Goal: Information Seeking & Learning: Learn about a topic

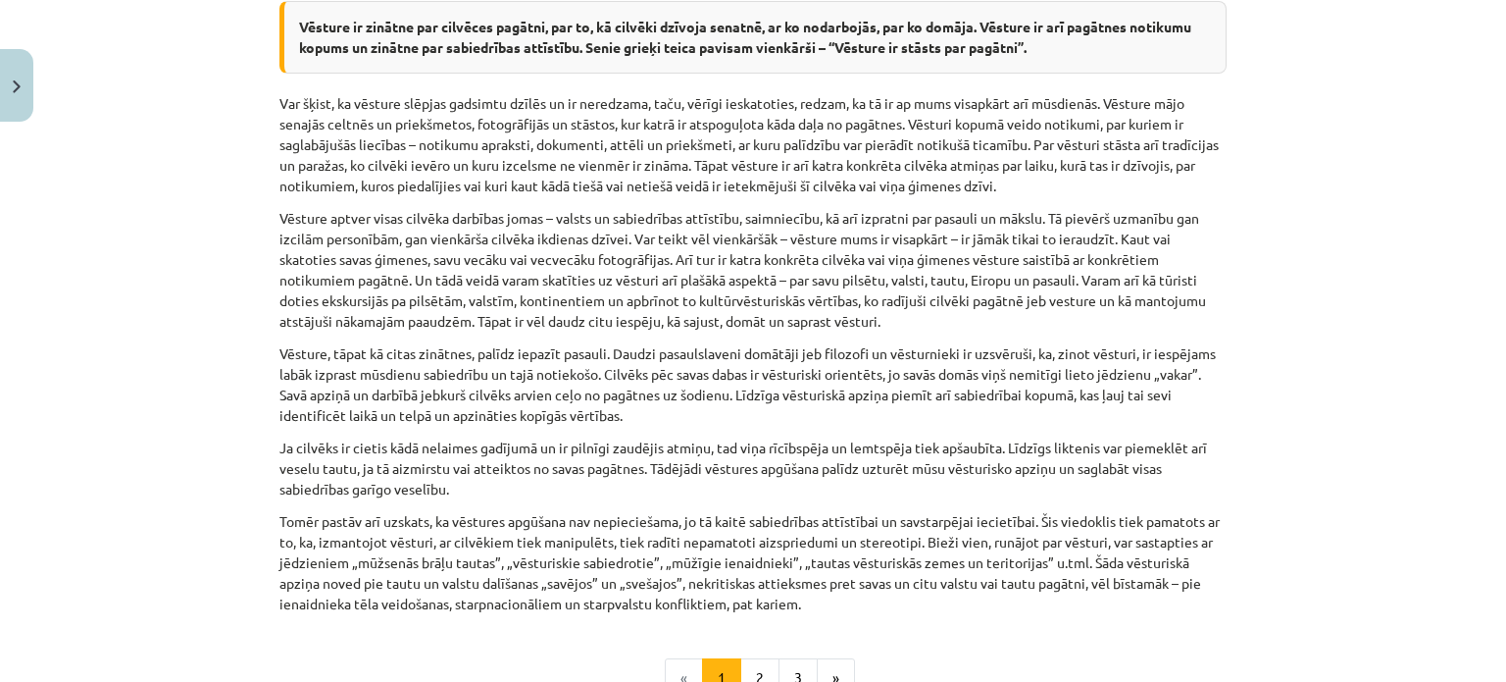
scroll to position [1275, 0]
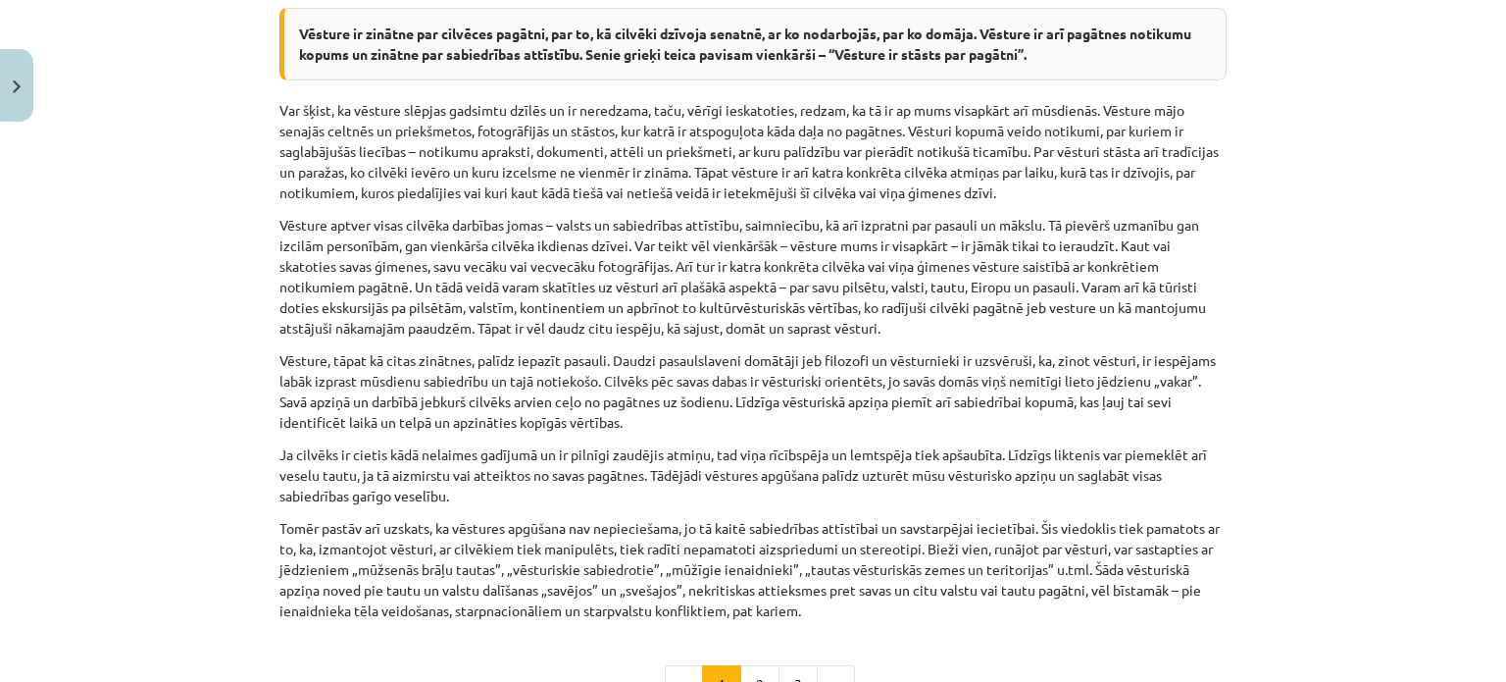
click at [1276, 174] on div "Mācību tēma: Vēsture i - 10. klases 1. ieskaites mācību materiāls #2 📖 Kāpēc mā…" at bounding box center [753, 341] width 1506 height 682
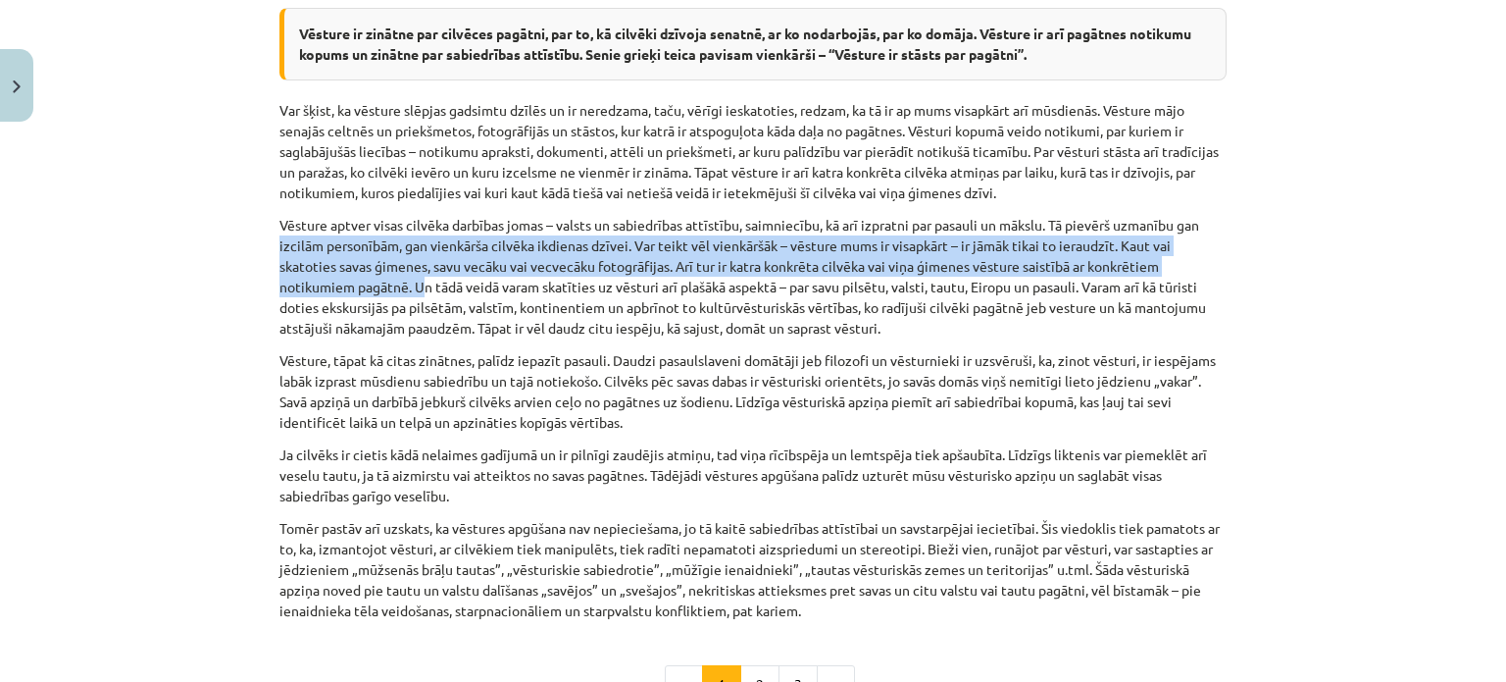
drag, startPoint x: 269, startPoint y: 245, endPoint x: 416, endPoint y: 279, distance: 151.1
click at [417, 279] on p "Vēsture aptver visas cilvēka darbības jomas – valsts un sabiedrības attīstību, …" at bounding box center [752, 277] width 947 height 124
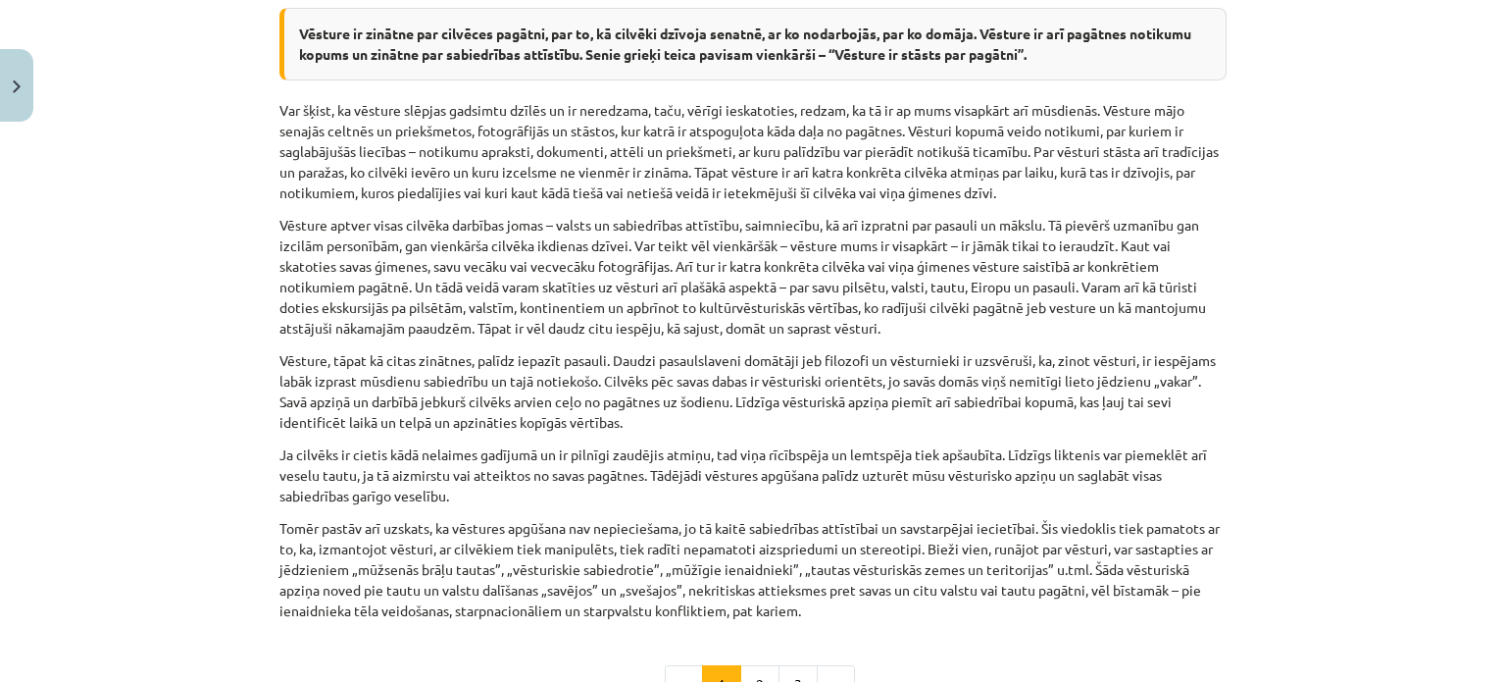
click at [407, 290] on p "Vēsture aptver visas cilvēka darbības jomas – valsts un sabiedrības attīstību, …" at bounding box center [752, 277] width 947 height 124
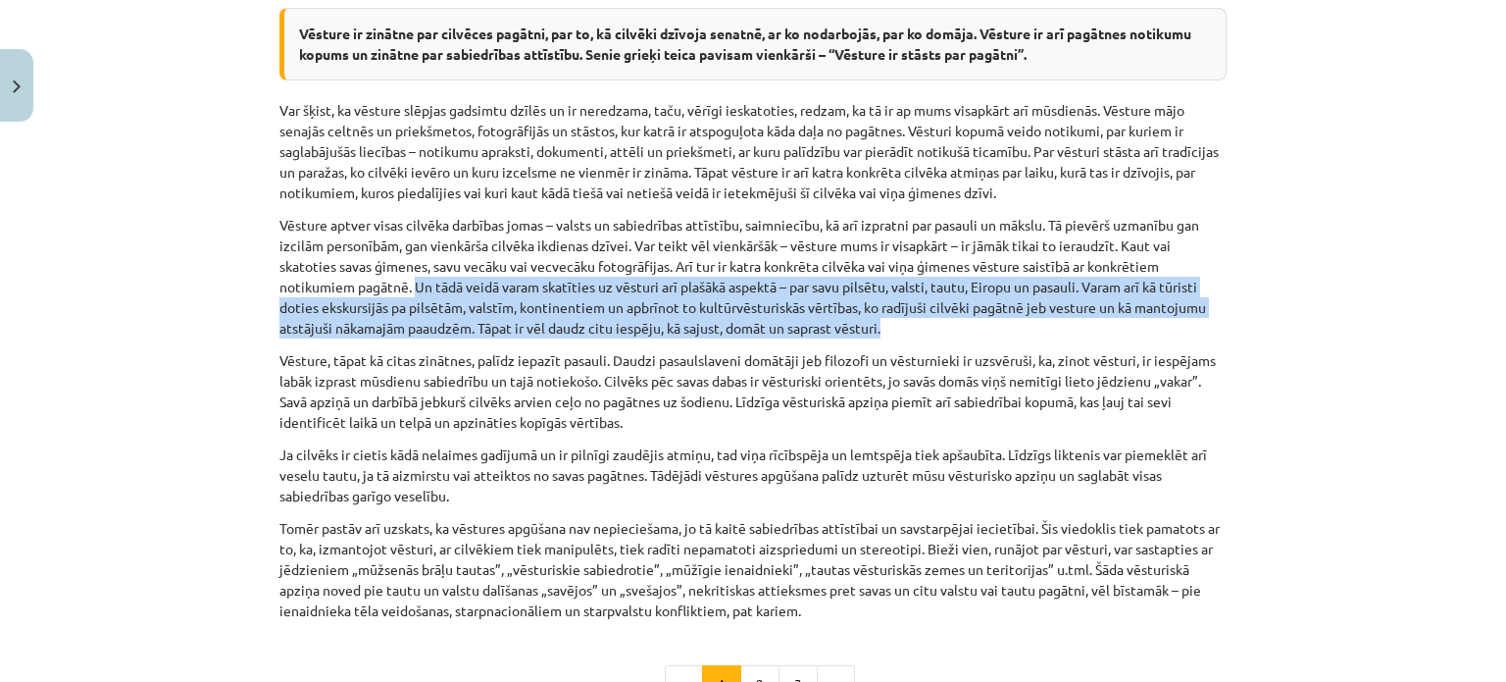
drag, startPoint x: 409, startPoint y: 281, endPoint x: 901, endPoint y: 319, distance: 493.7
click at [901, 319] on p "Vēsture aptver visas cilvēka darbības jomas – valsts un sabiedrības attīstību, …" at bounding box center [752, 277] width 947 height 124
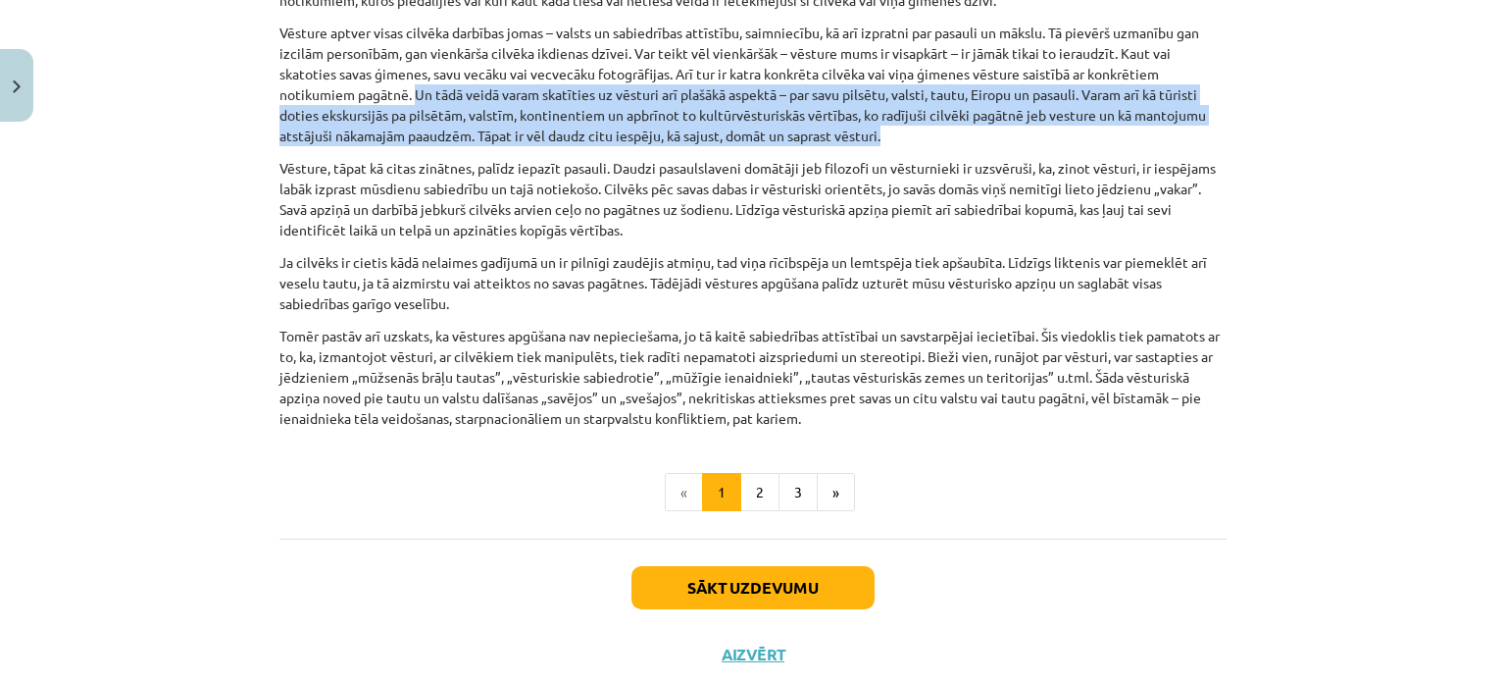
scroll to position [1471, 0]
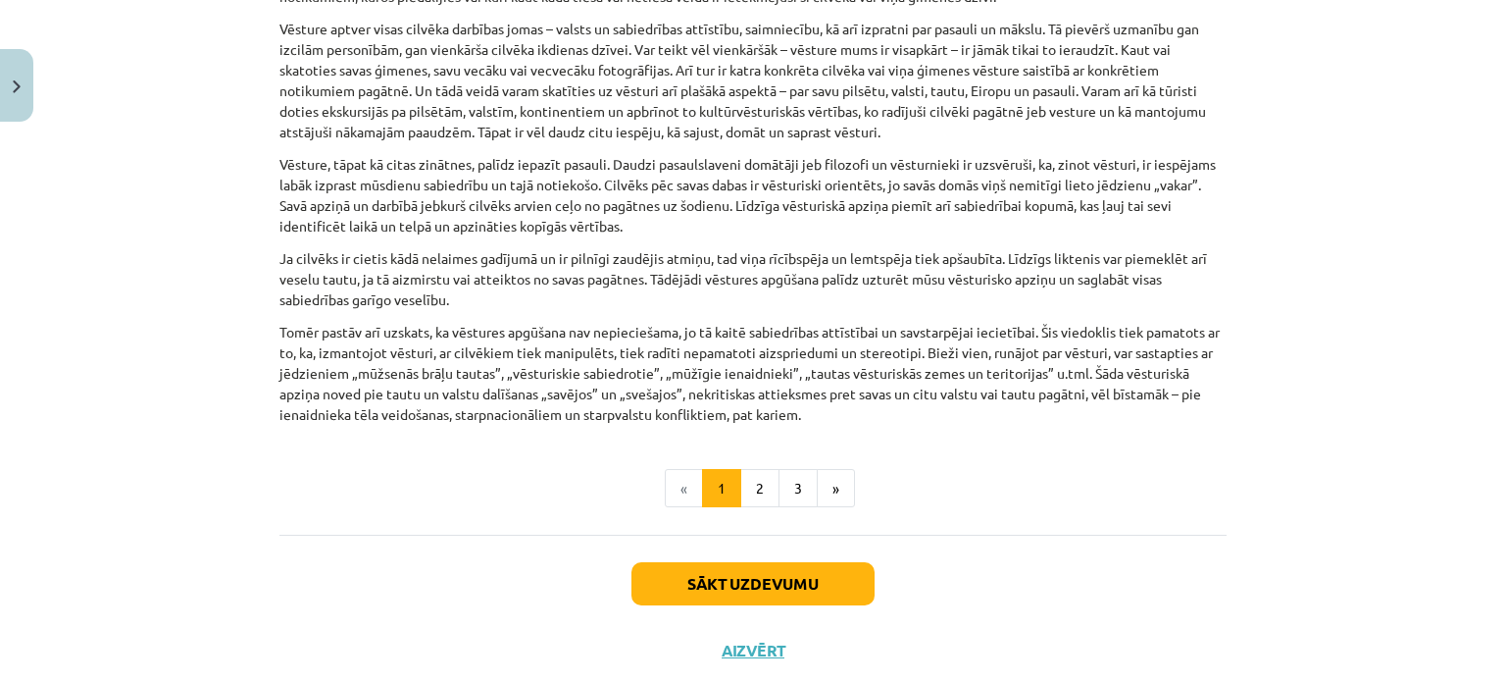
click at [286, 179] on p "Vēsture, tāpat kā citas zinātnes, palīdz iepazīt pasauli. Daudzi pasaulslaveni …" at bounding box center [752, 195] width 947 height 82
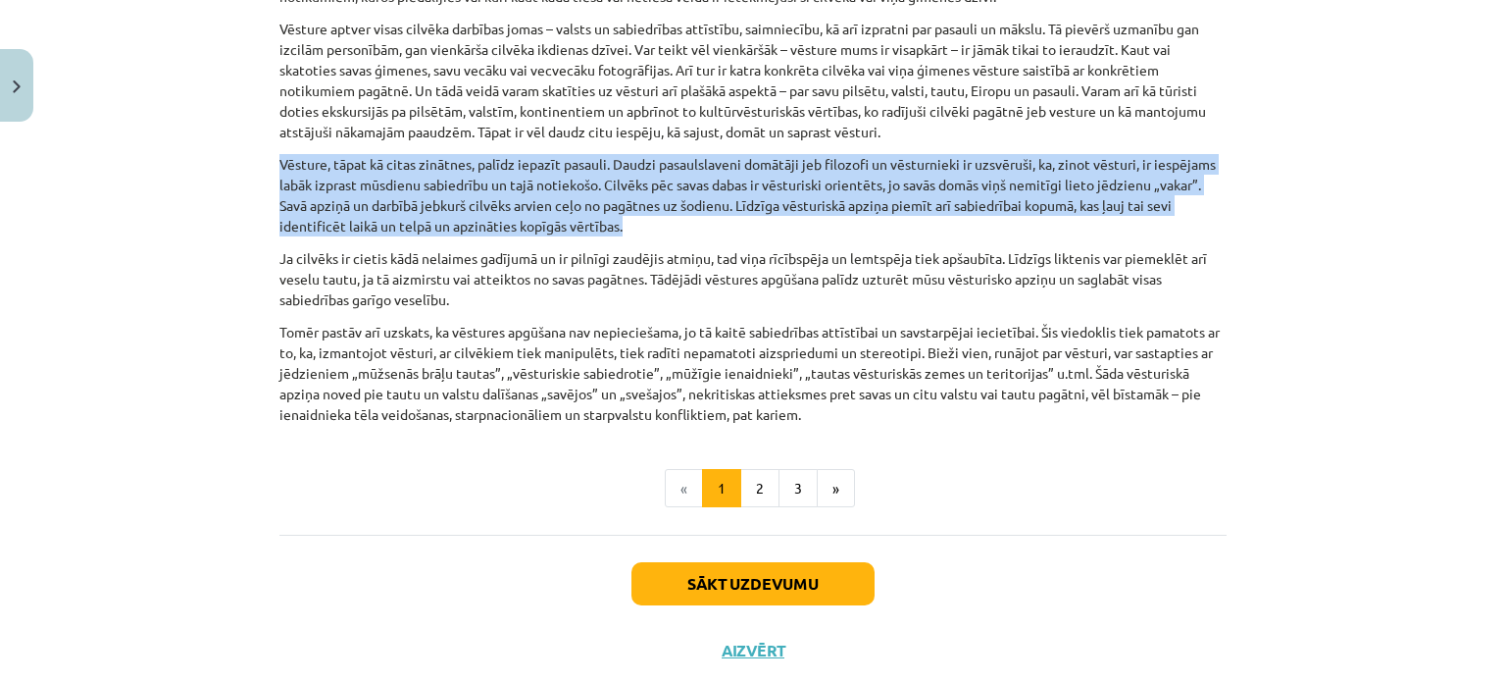
drag, startPoint x: 268, startPoint y: 154, endPoint x: 650, endPoint y: 222, distance: 388.4
drag, startPoint x: 276, startPoint y: 254, endPoint x: 453, endPoint y: 295, distance: 182.2
click at [453, 295] on p "Ja cilvēks ir cietis kādā nelaimes gadījumā un ir pilnīgi zaudējis atmiņu, tad …" at bounding box center [752, 279] width 947 height 62
click at [481, 278] on p "Ja cilvēks ir cietis kādā nelaimes gadījumā un ir pilnīgi zaudējis atmiņu, tad …" at bounding box center [752, 279] width 947 height 62
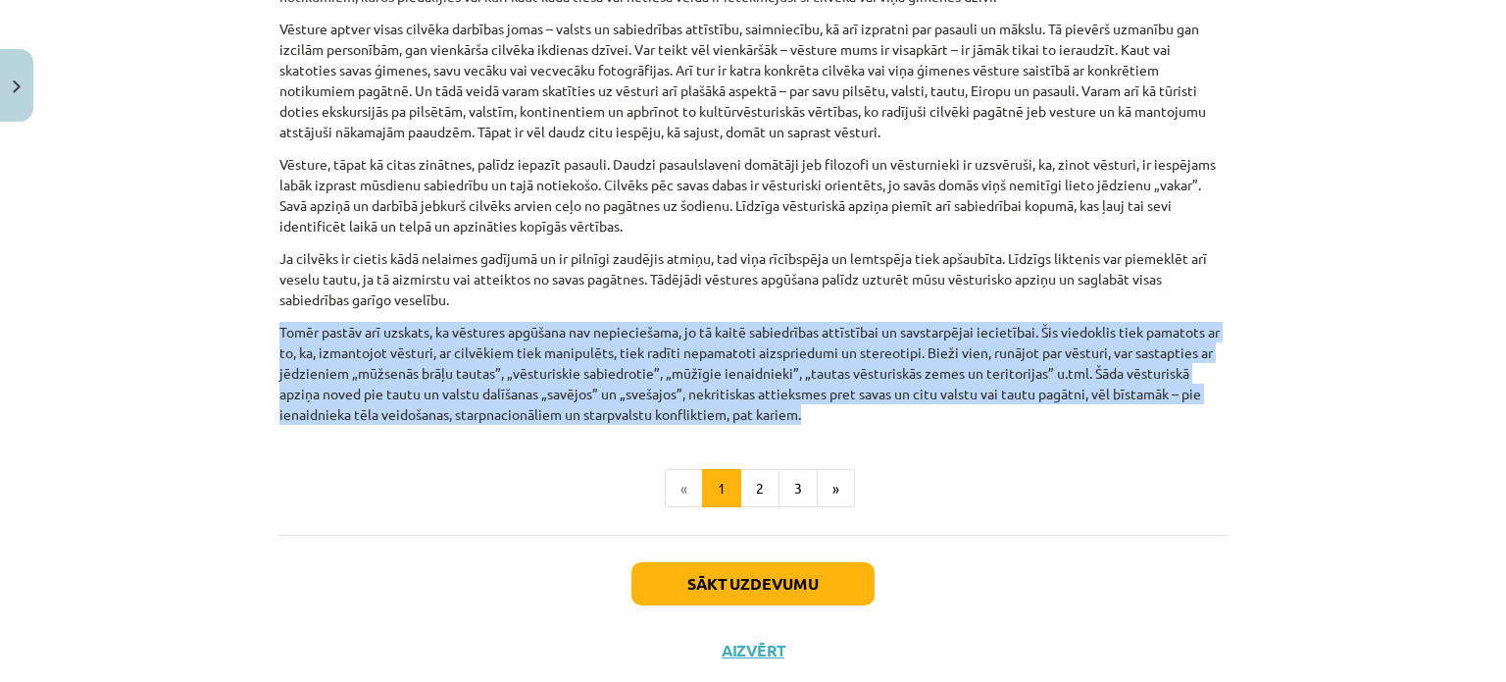
drag, startPoint x: 271, startPoint y: 328, endPoint x: 829, endPoint y: 417, distance: 565.1
click at [754, 481] on button "2" at bounding box center [759, 488] width 39 height 39
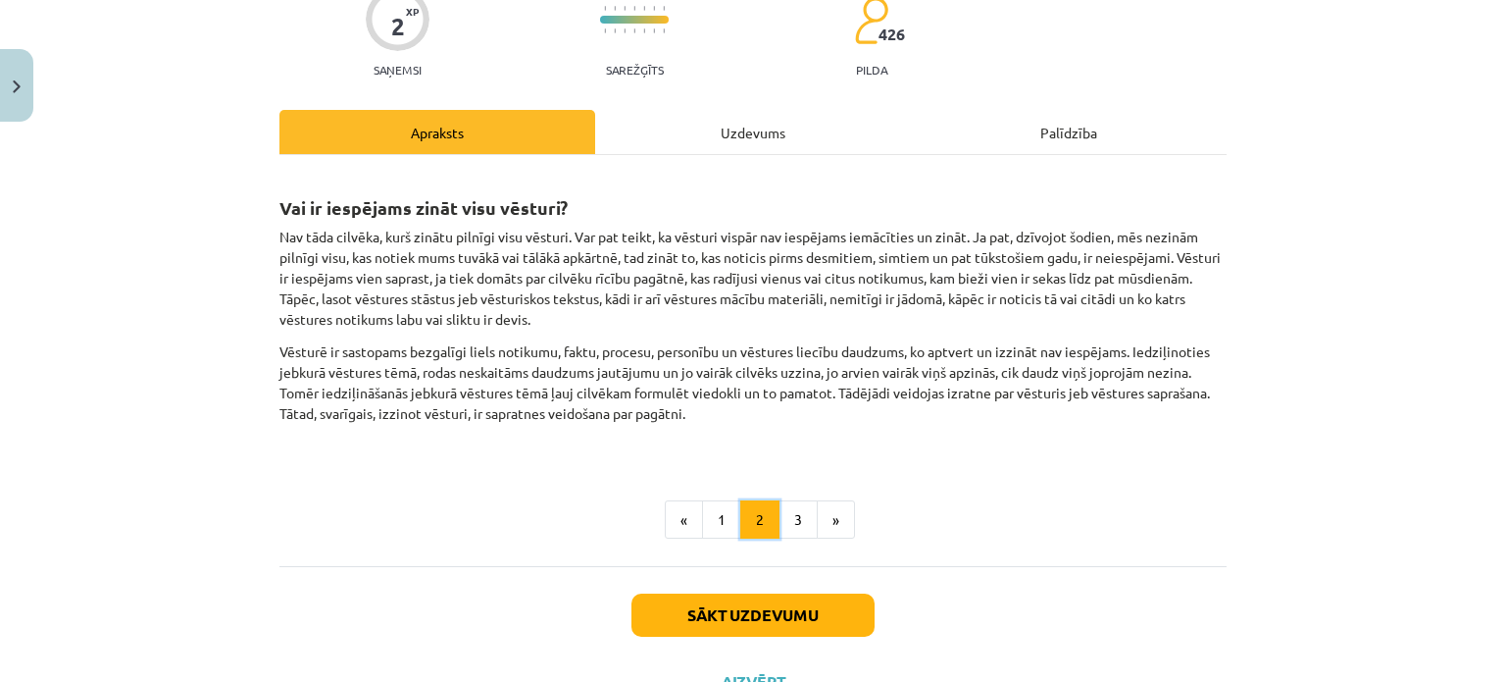
scroll to position [196, 0]
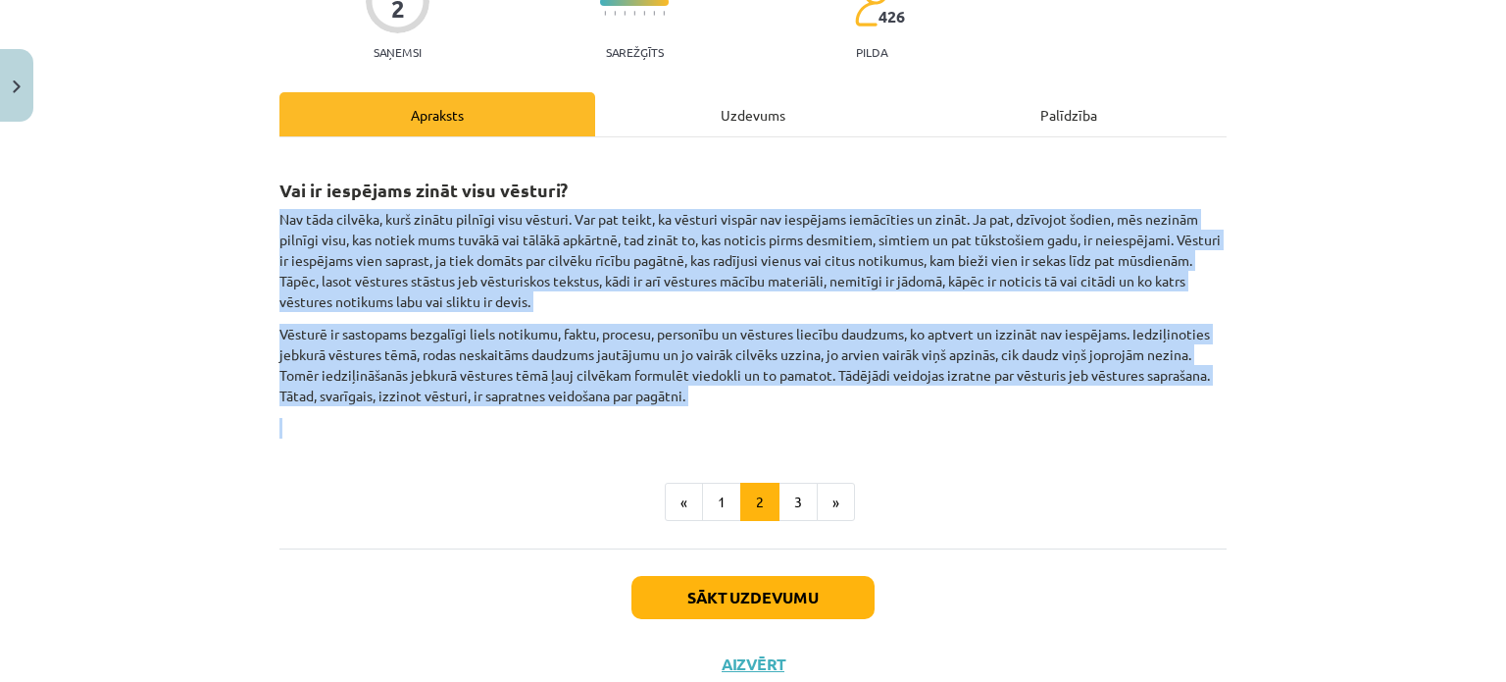
drag, startPoint x: 272, startPoint y: 218, endPoint x: 737, endPoint y: 419, distance: 507.4
click at [732, 421] on div "Vai ir iespējams zināt visu vēsturi? Nav tāda cilvēka, kurš zinātu pilnīgi visu…" at bounding box center [752, 296] width 947 height 283
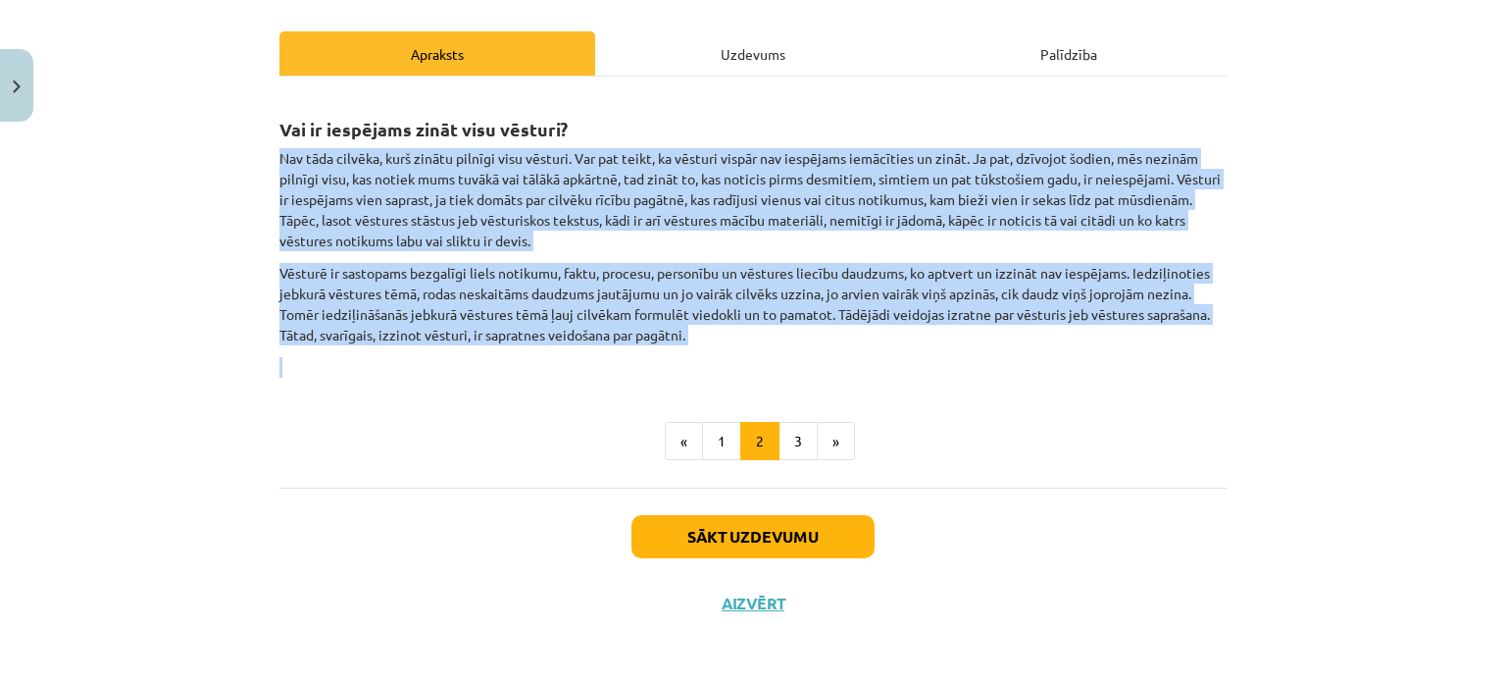
scroll to position [259, 0]
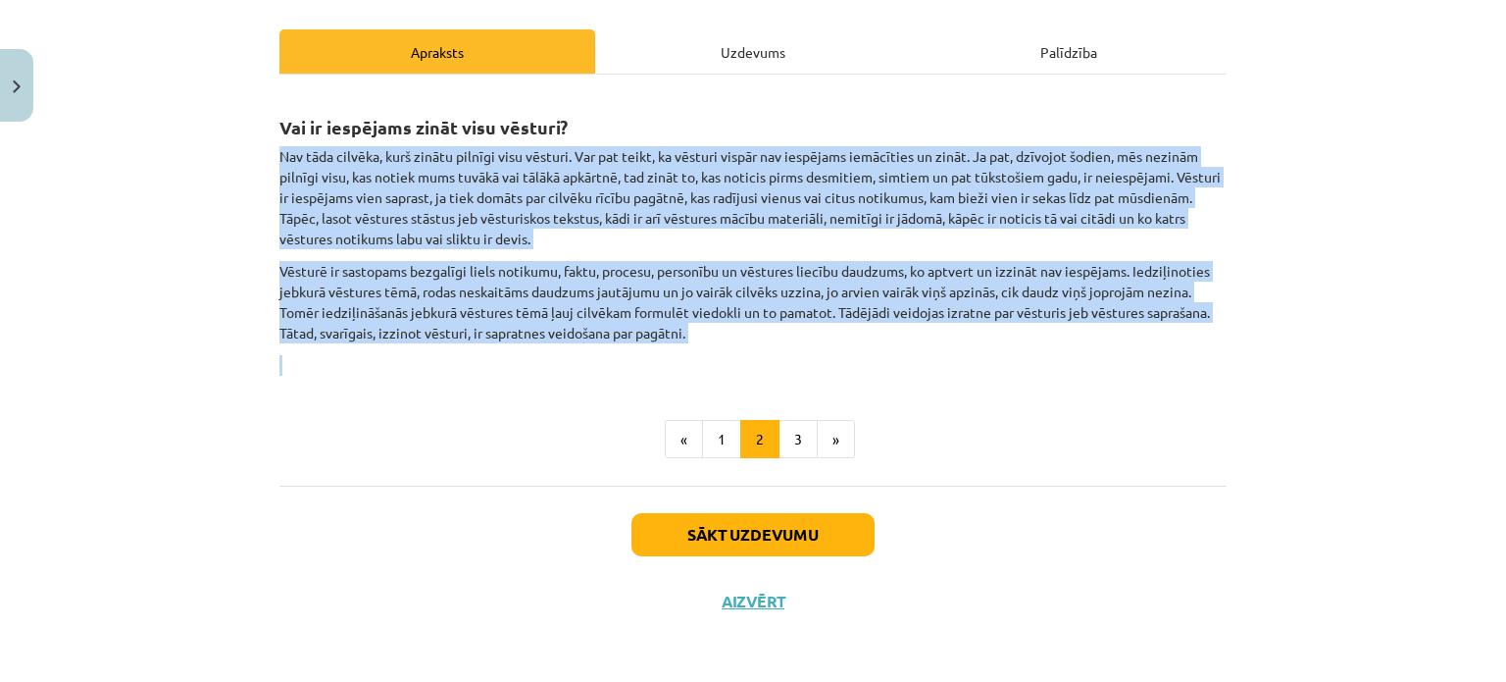
click at [508, 278] on p "Vēsturē ir sastopams bezgalīgi liels notikumu, faktu, procesu, personību un vēs…" at bounding box center [752, 302] width 947 height 82
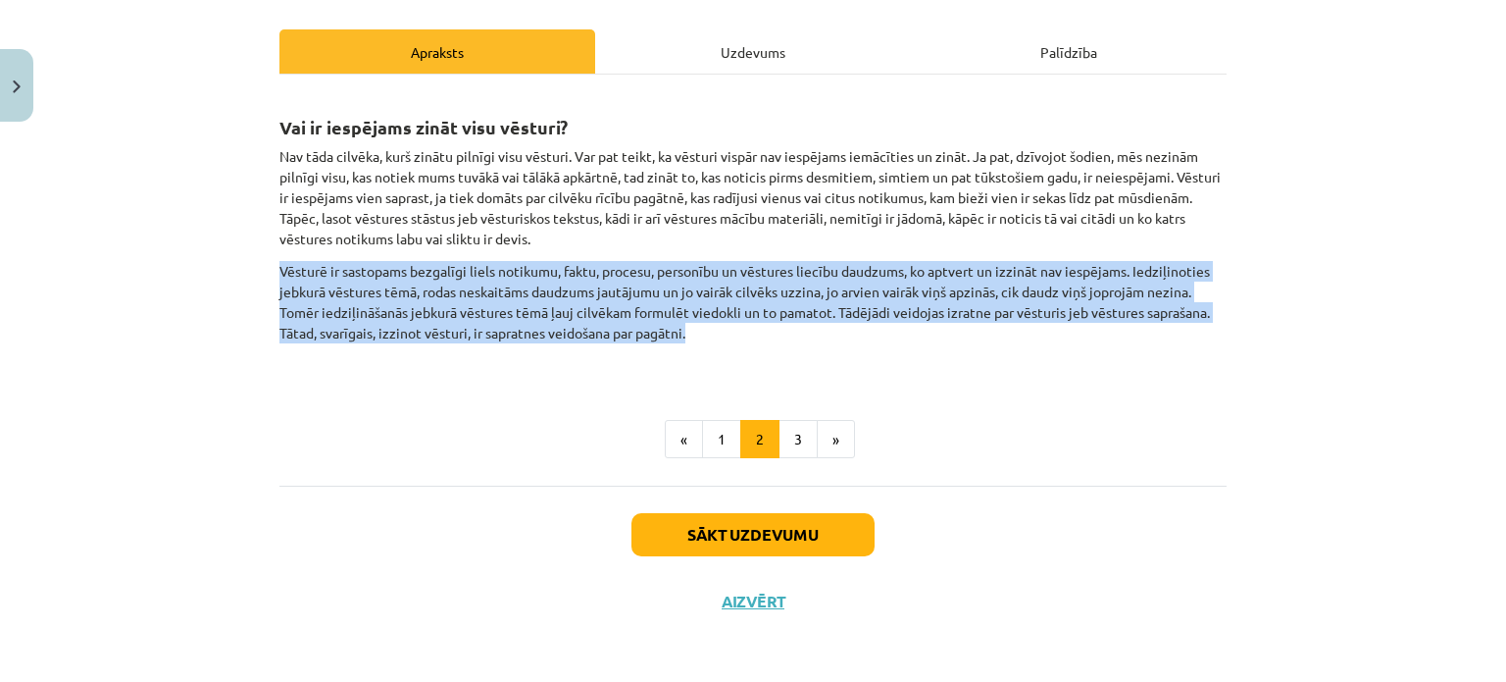
drag, startPoint x: 290, startPoint y: 273, endPoint x: 734, endPoint y: 326, distance: 446.4
click at [734, 326] on div "2 XP Saņemsi Sarežģīts 426 pilda Apraksts Uzdevums Palīdzība Vai ir iespējams z…" at bounding box center [753, 253] width 971 height 763
click at [796, 438] on button "3" at bounding box center [798, 439] width 39 height 39
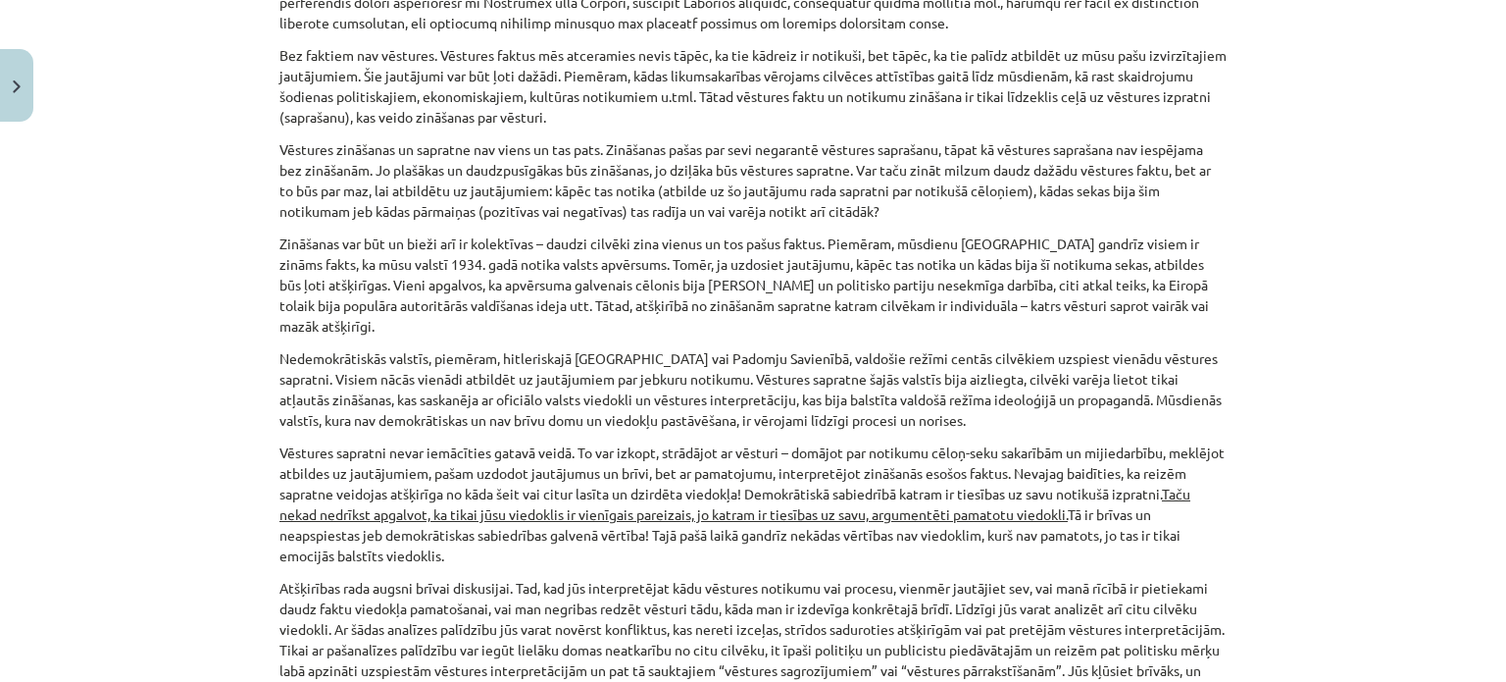
scroll to position [523, 0]
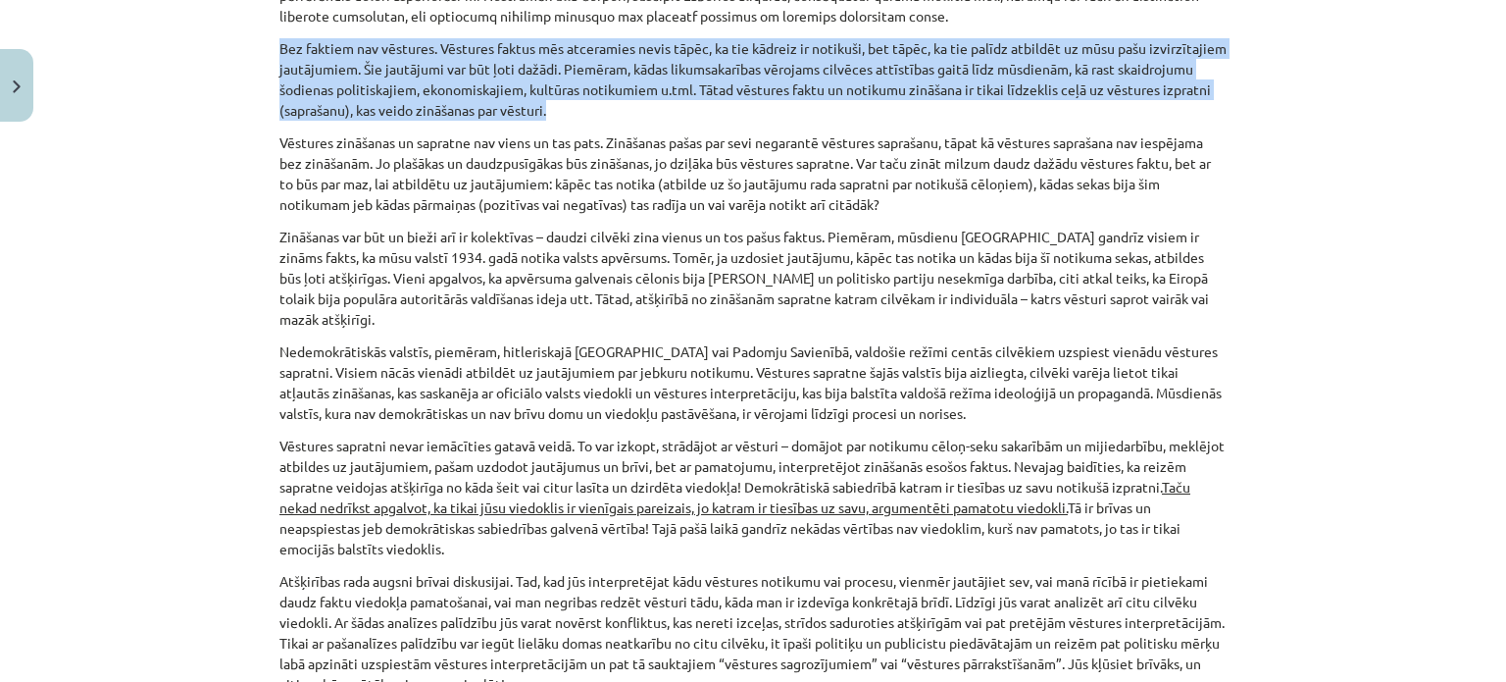
drag, startPoint x: 272, startPoint y: 42, endPoint x: 666, endPoint y: 117, distance: 401.2
click at [666, 117] on p "Bez faktiem nav vēstures. Vēstures faktus mēs atceramies nevis tāpēc, ka tie kā…" at bounding box center [752, 79] width 947 height 82
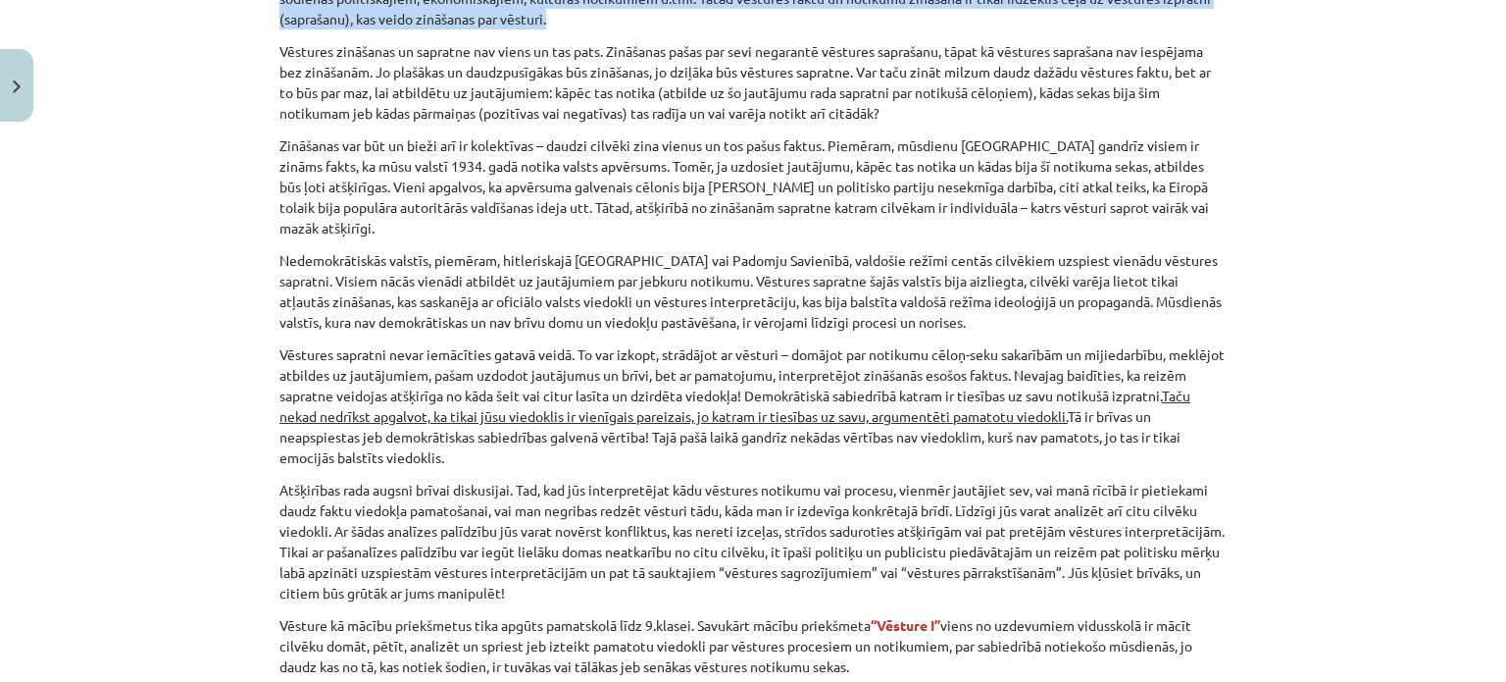
scroll to position [621, 0]
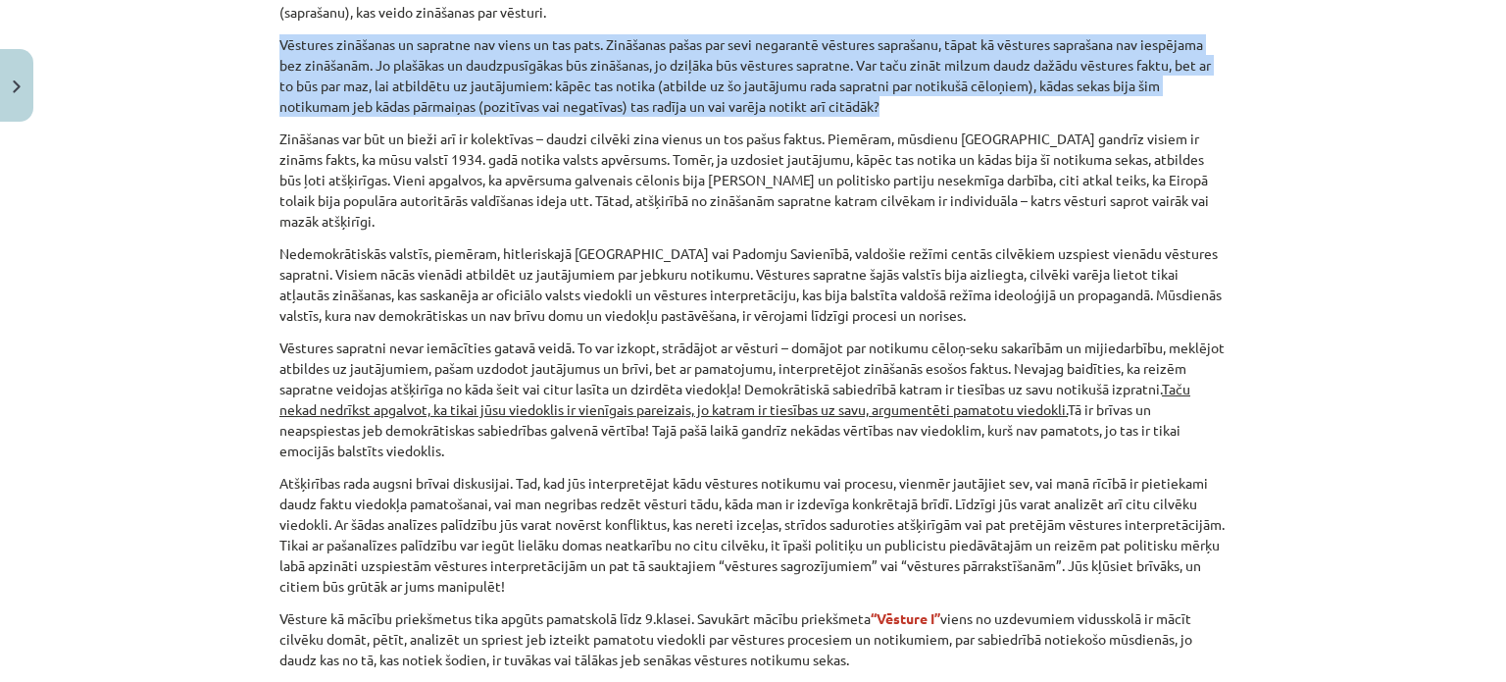
drag, startPoint x: 272, startPoint y: 43, endPoint x: 894, endPoint y: 108, distance: 626.1
click at [894, 108] on p "Vēstures zināšanas un sapratne nav viens un tas pats. Zināšanas pašas par sevi …" at bounding box center [752, 75] width 947 height 82
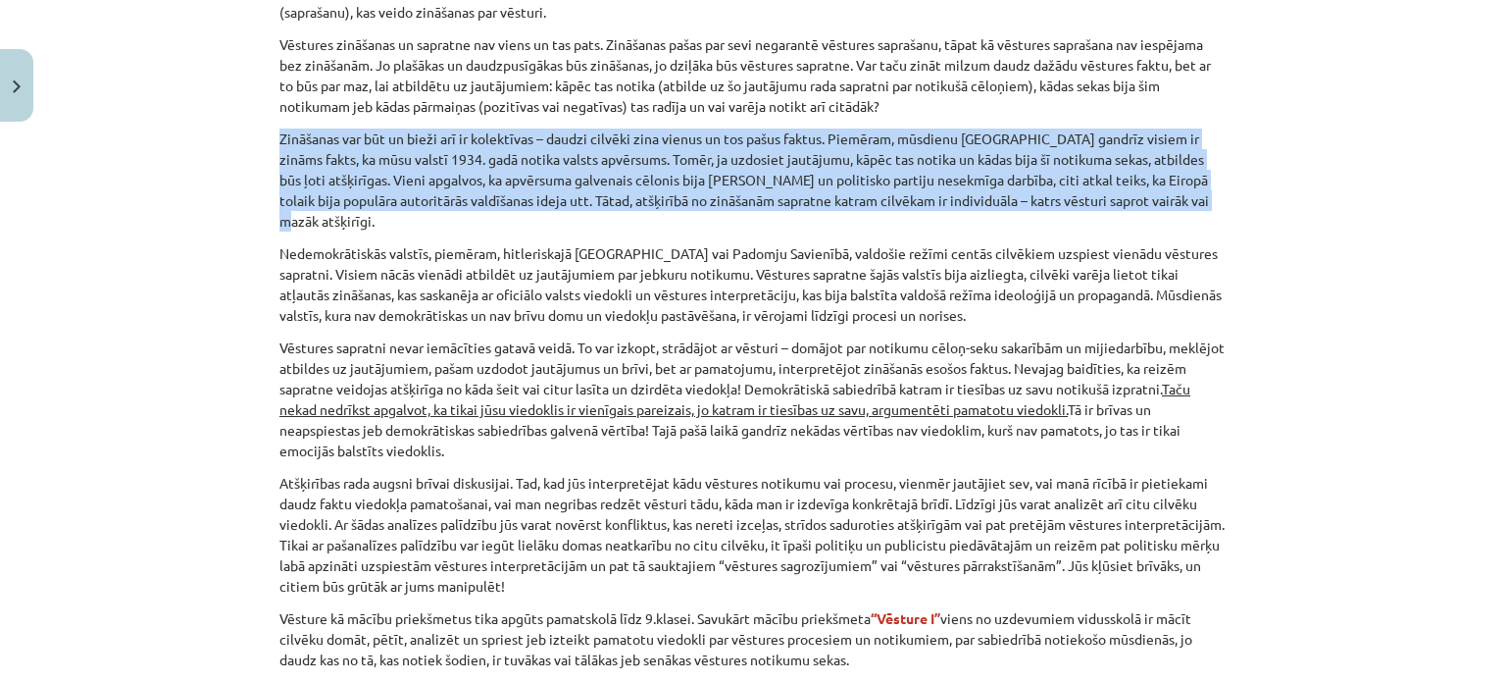
drag, startPoint x: 273, startPoint y: 137, endPoint x: 344, endPoint y: 220, distance: 109.1
click at [344, 220] on p "Zināšanas var būt un bieži arī ir kolektīvas – daudzi cilvēki zina vienus un to…" at bounding box center [752, 179] width 947 height 103
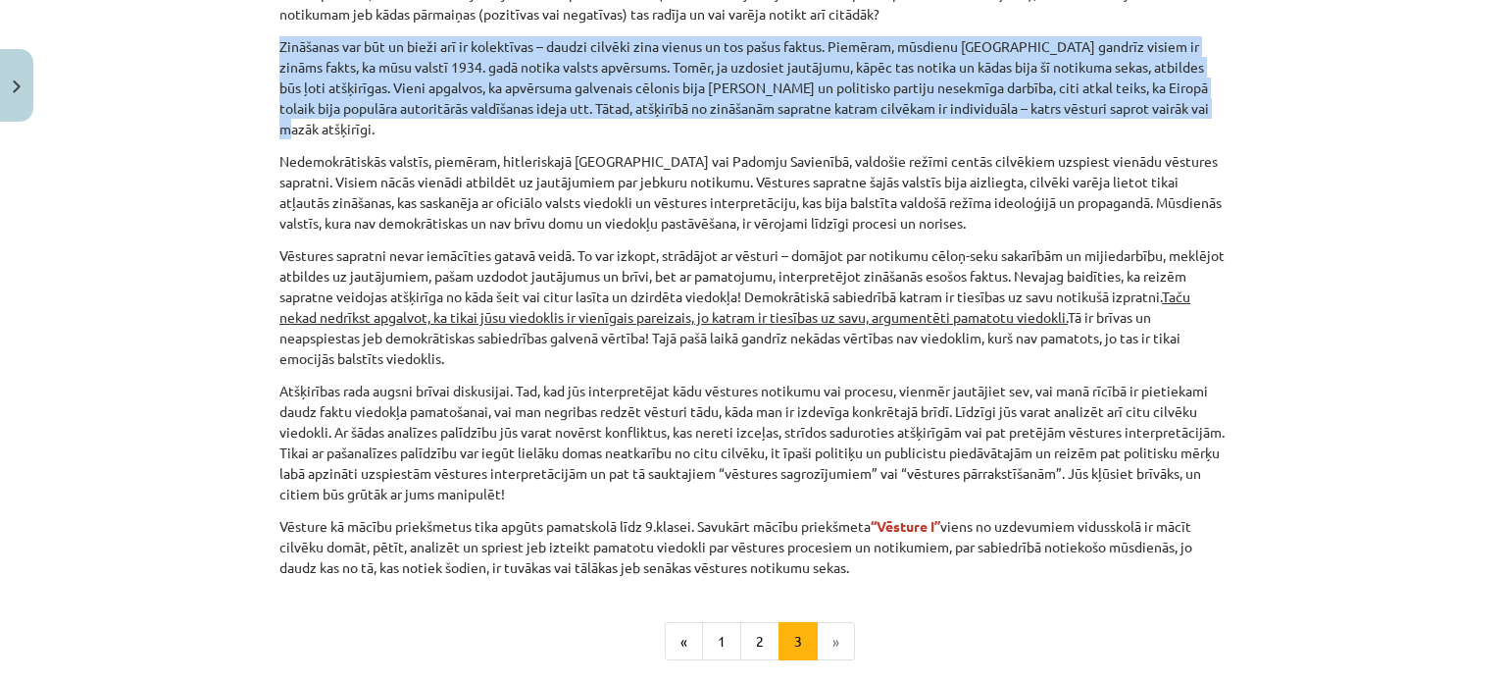
scroll to position [719, 0]
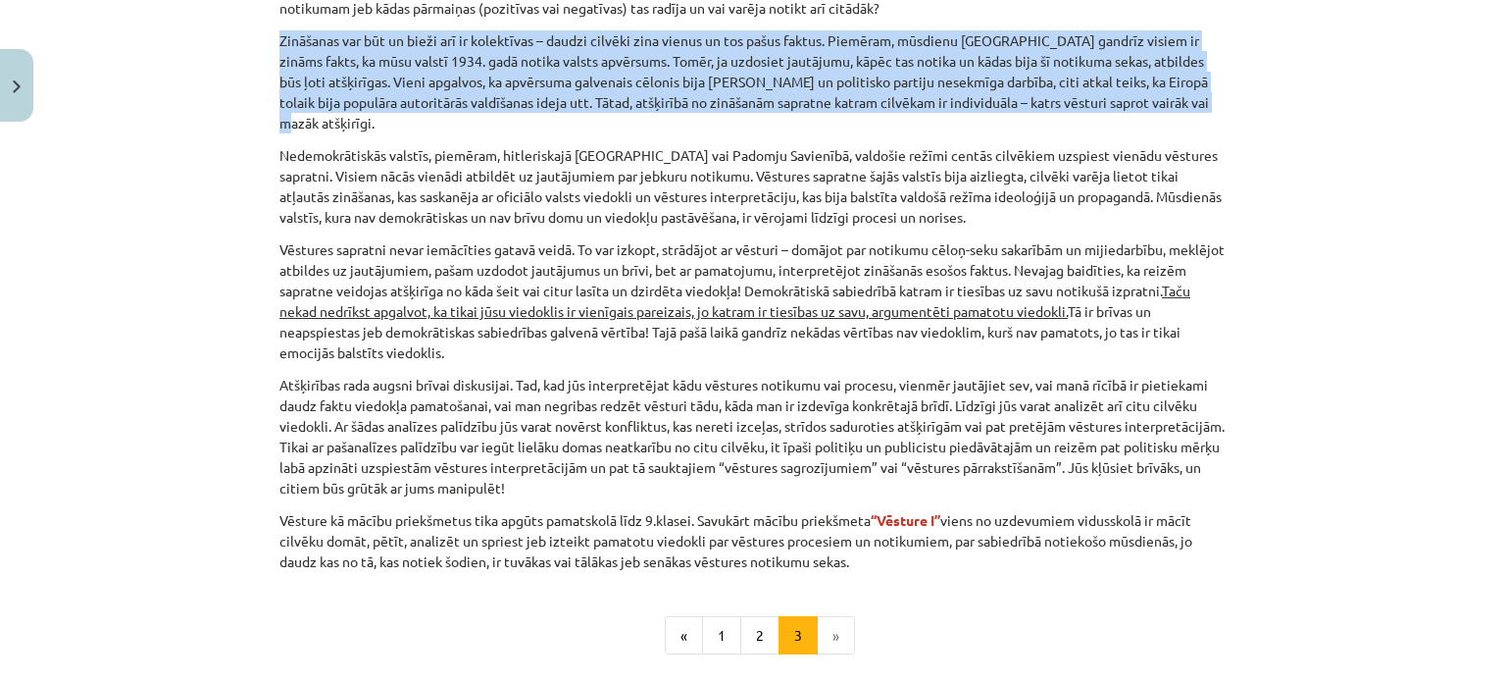
click at [353, 112] on p "Zināšanas var būt un bieži arī ir kolektīvas – daudzi cilvēki zina vienus un to…" at bounding box center [752, 81] width 947 height 103
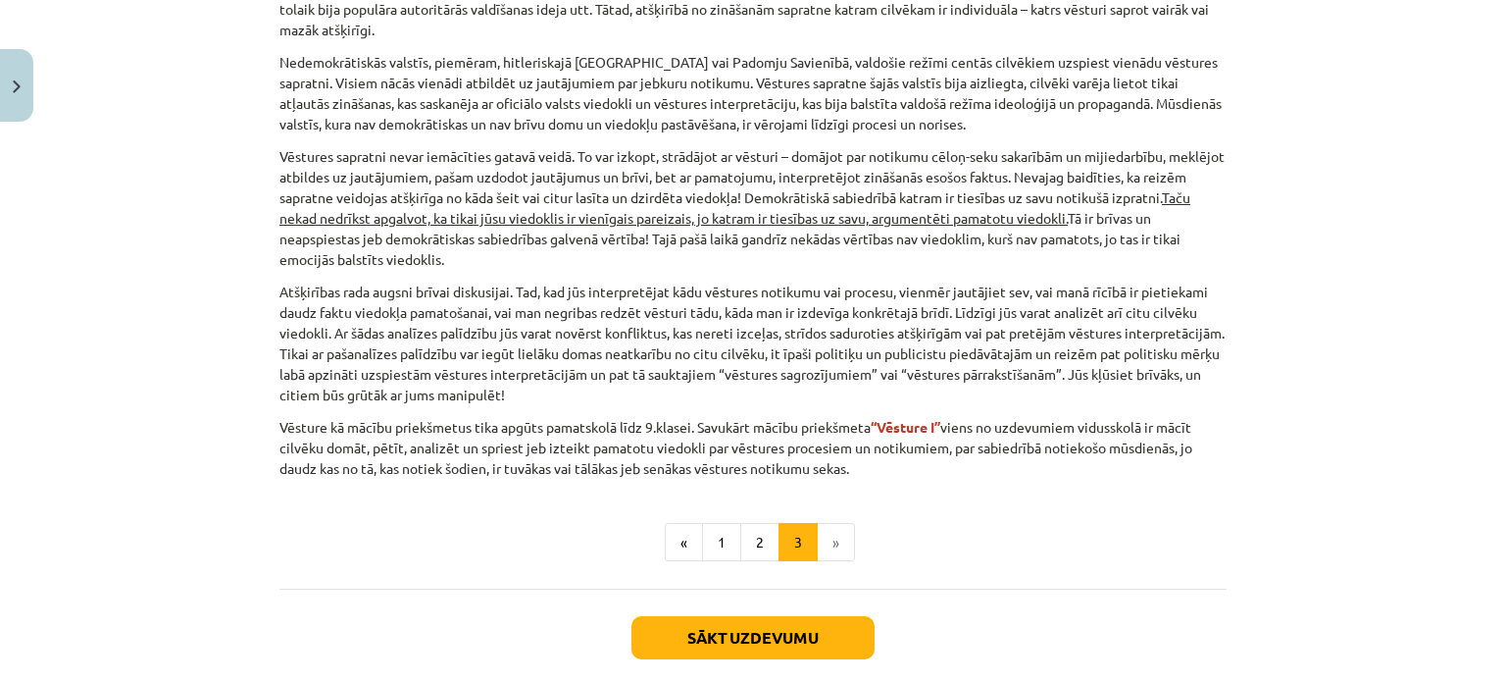
scroll to position [817, 0]
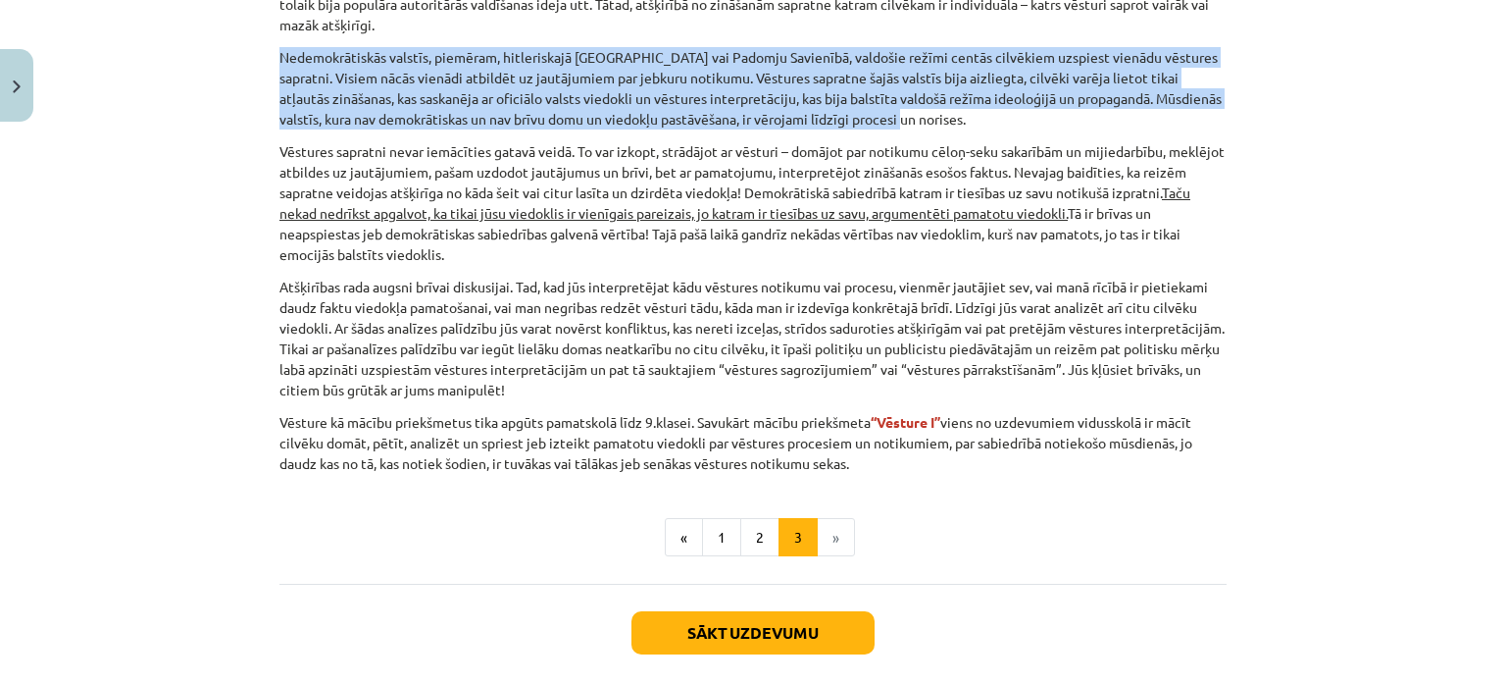
drag, startPoint x: 280, startPoint y: 55, endPoint x: 876, endPoint y: 124, distance: 599.2
click at [876, 124] on div "2 XP Saņemsi Sarežģīts 426 pilda Apraksts Uzdevums Palīdzība Zināt vai saprast …" at bounding box center [753, 23] width 971 height 1419
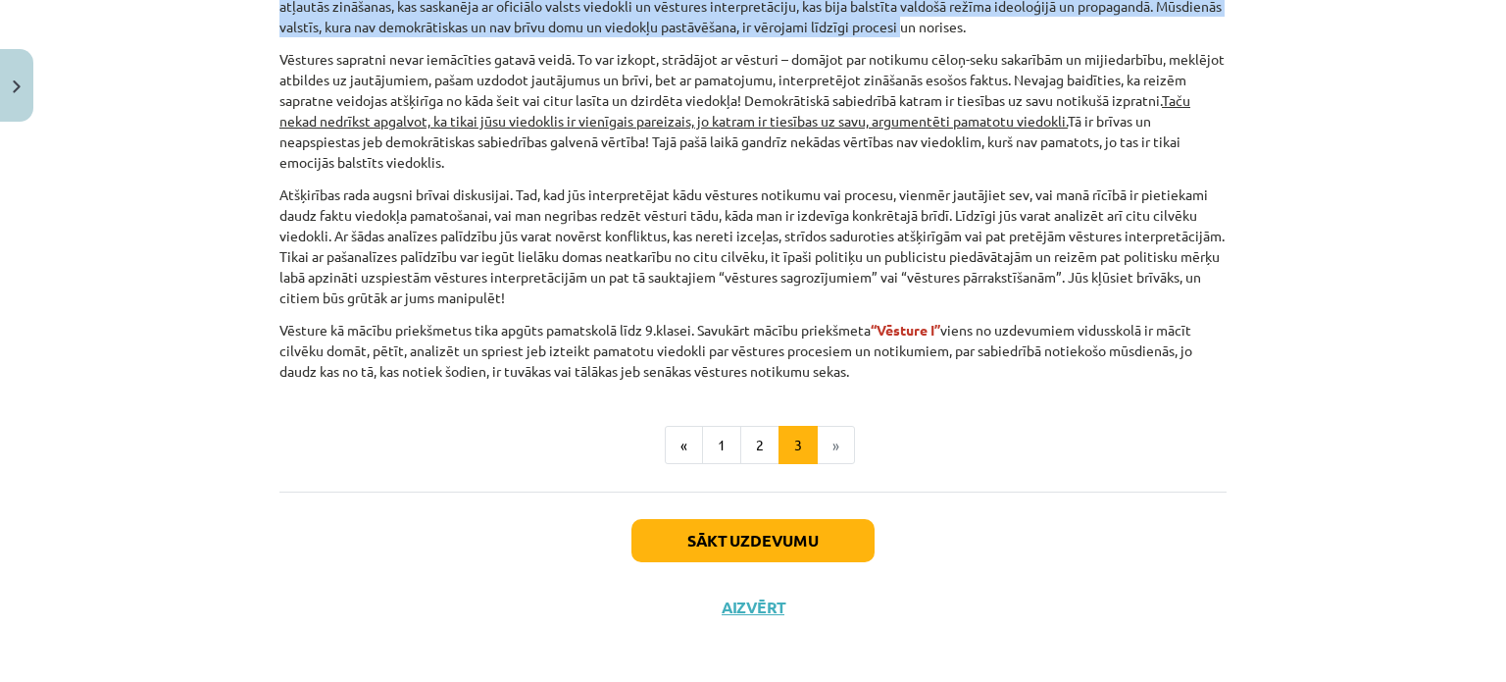
scroll to position [915, 0]
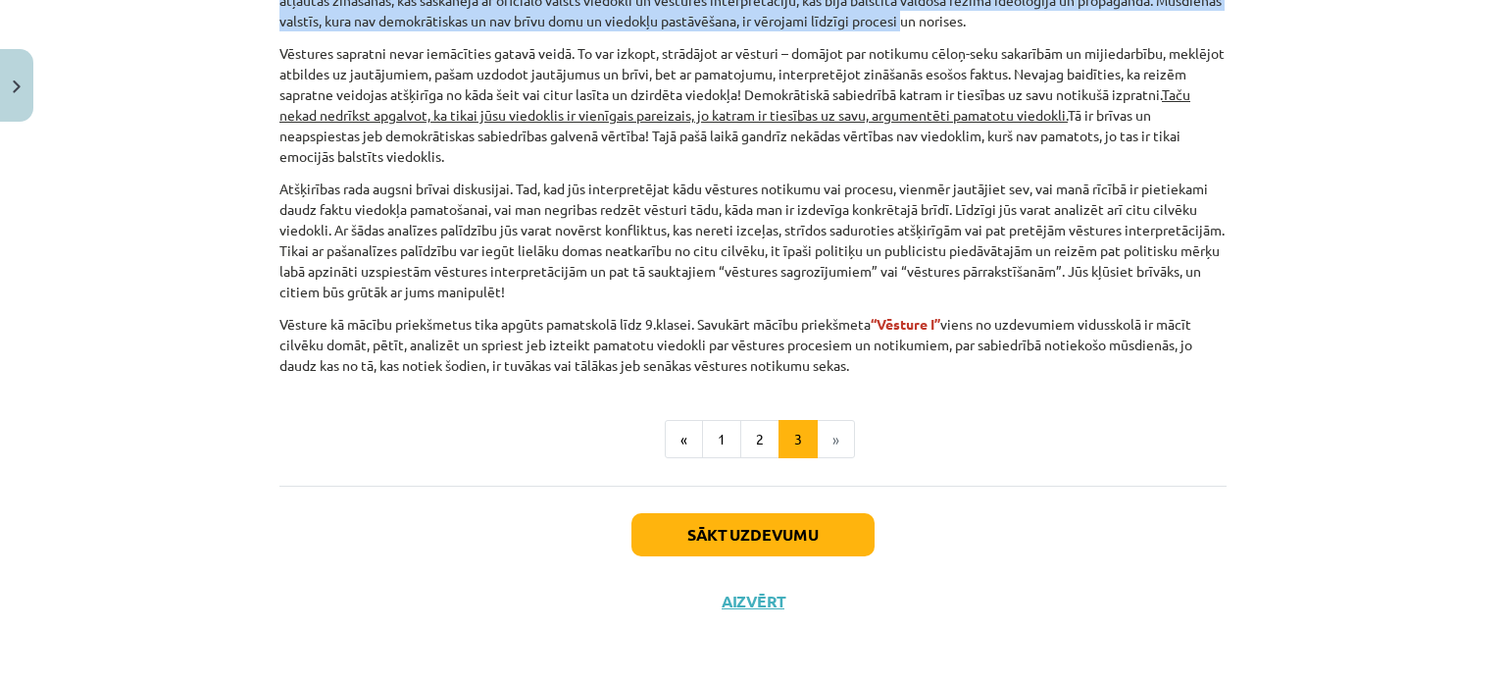
drag, startPoint x: 275, startPoint y: 54, endPoint x: 447, endPoint y: 152, distance: 198.5
click at [447, 152] on p "Vēstures sapratni nevar iemācīties gatavā veidā. To var izkopt, strādājot ar vē…" at bounding box center [752, 105] width 947 height 124
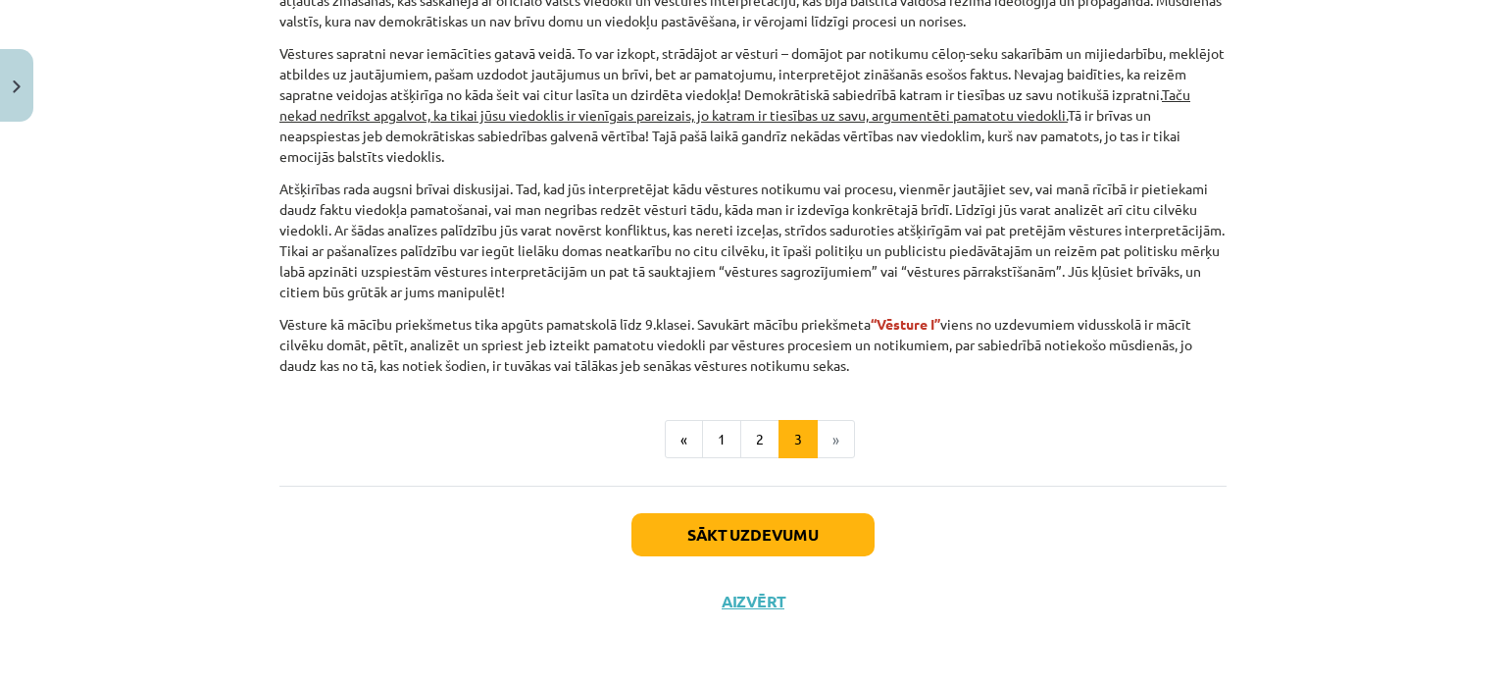
click at [235, 219] on div "Mācību tēma: Vēsture i - 10. klases 1. ieskaites mācību materiāls #2 📖 Kāpēc mā…" at bounding box center [753, 341] width 1506 height 682
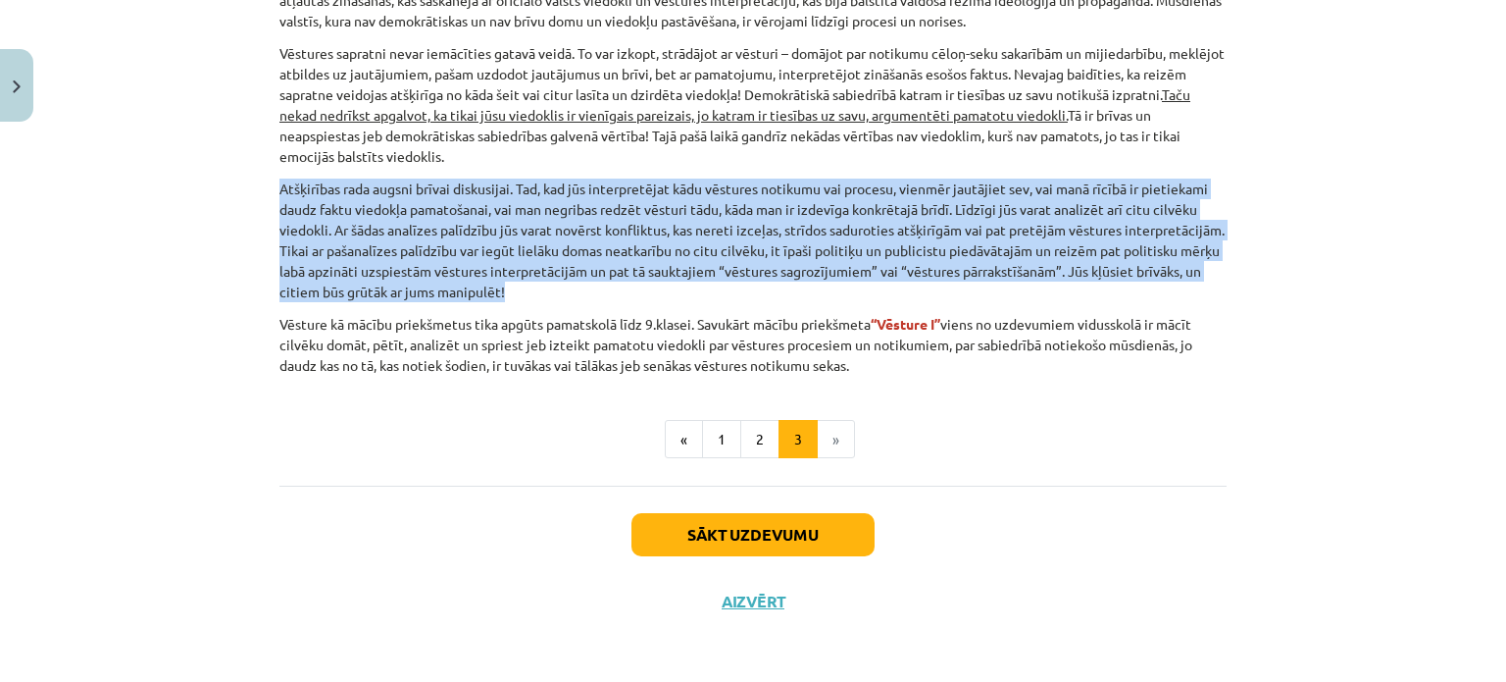
drag, startPoint x: 275, startPoint y: 183, endPoint x: 653, endPoint y: 283, distance: 391.5
click at [653, 283] on p "Atšķirības rada augsni brīvai diskusijai. Tad, kad jūs interpretējat kādu vēstu…" at bounding box center [752, 240] width 947 height 124
drag, startPoint x: 273, startPoint y: 322, endPoint x: 887, endPoint y: 359, distance: 615.0
click at [887, 359] on p "Vēsture kā mācību priekšmetus tika apgūts pamatskolā līdz 9.klasei. Savukārt mā…" at bounding box center [752, 345] width 947 height 62
click at [799, 536] on button "Sākt uzdevumu" at bounding box center [753, 534] width 243 height 43
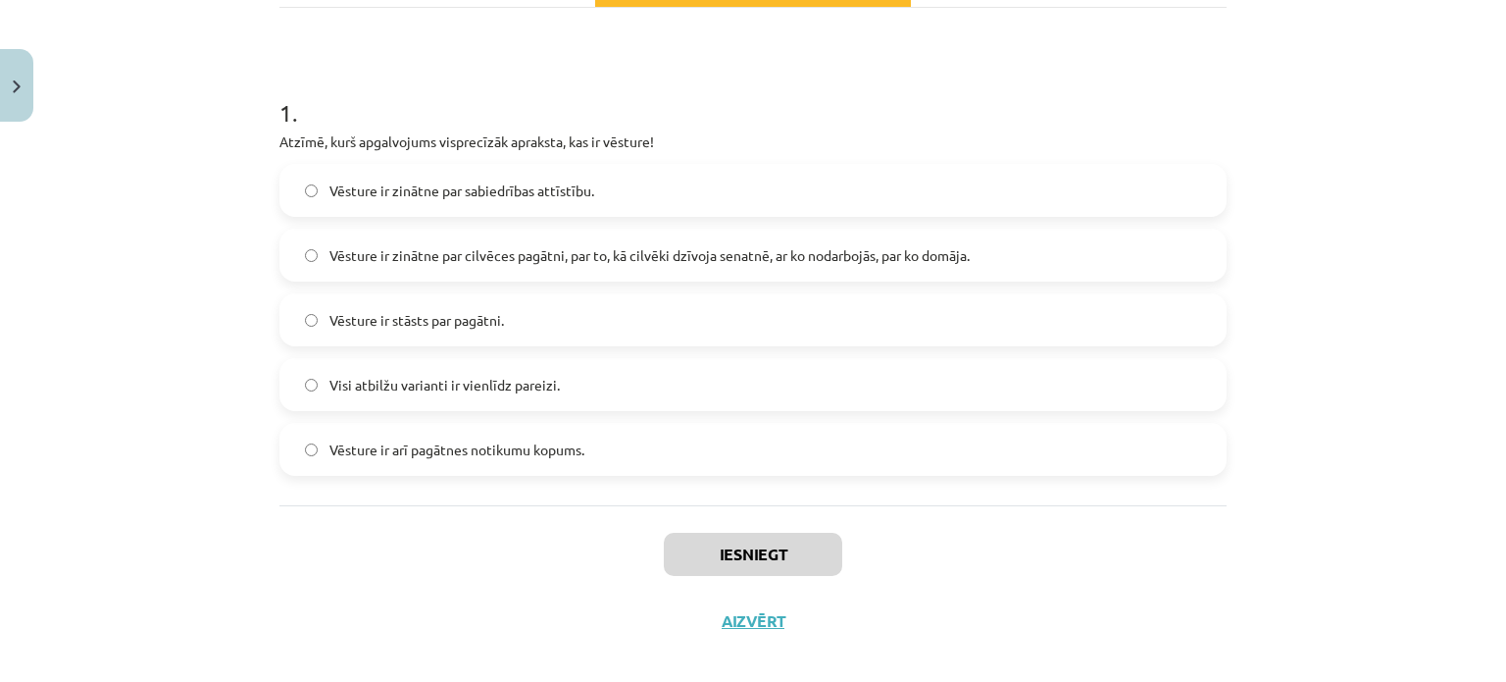
scroll to position [346, 0]
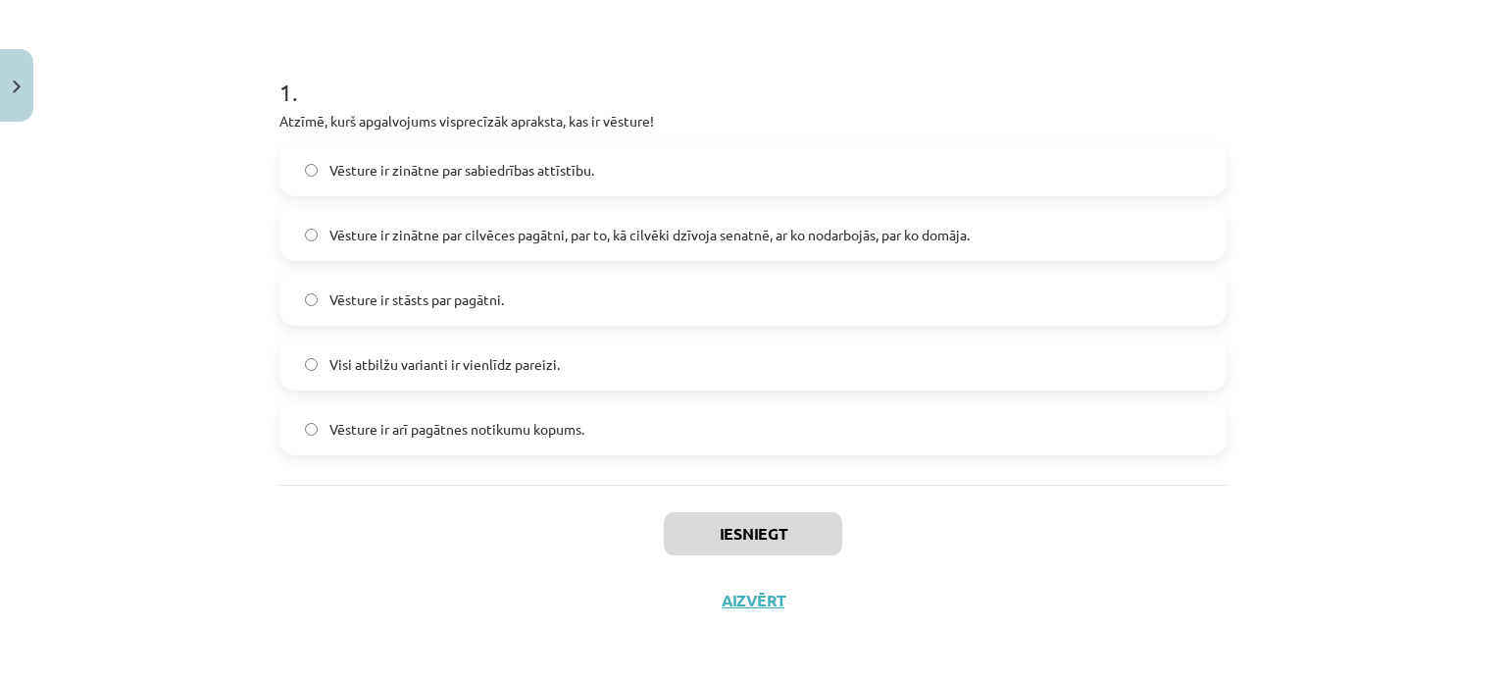
click at [607, 360] on label "Visi atbilžu varianti ir vienlīdz pareizi." at bounding box center [752, 363] width 943 height 49
click at [702, 525] on button "Iesniegt" at bounding box center [753, 533] width 178 height 43
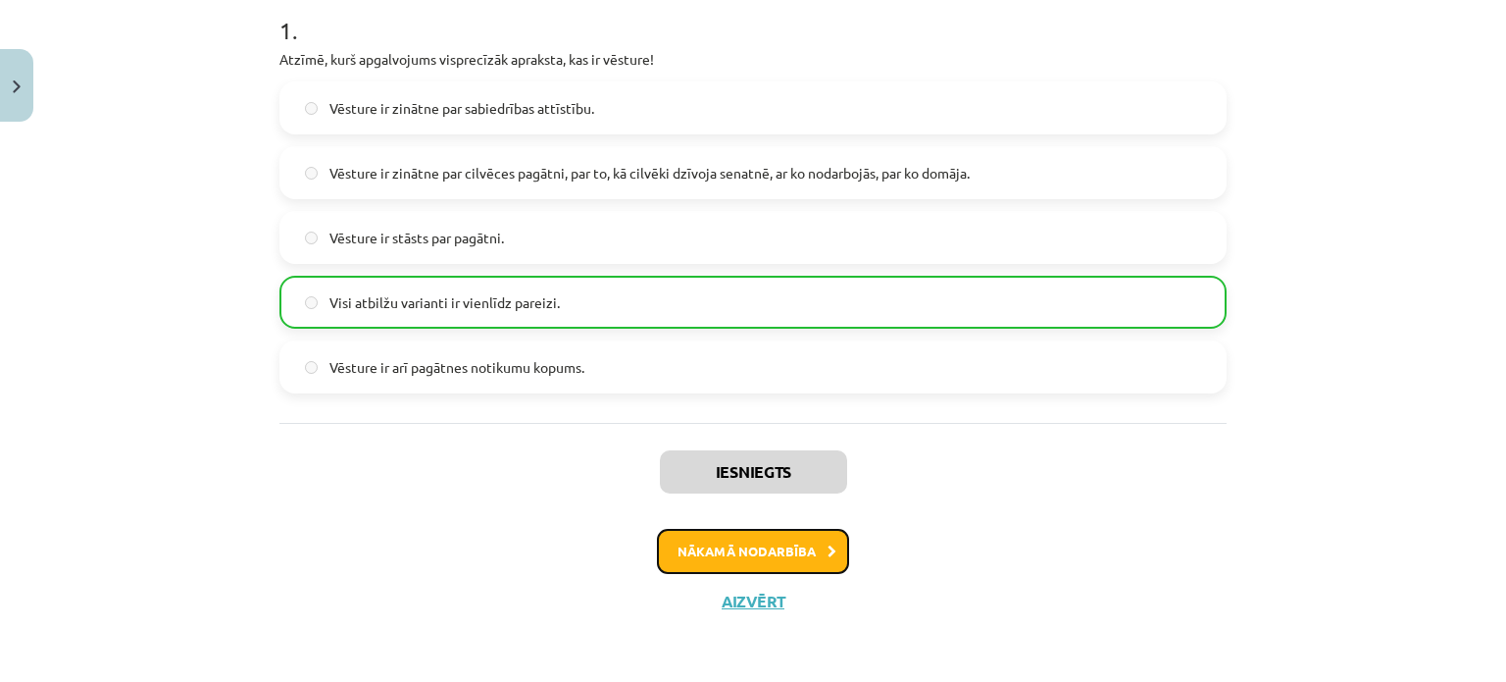
click at [774, 556] on button "Nākamā nodarbība" at bounding box center [753, 551] width 192 height 45
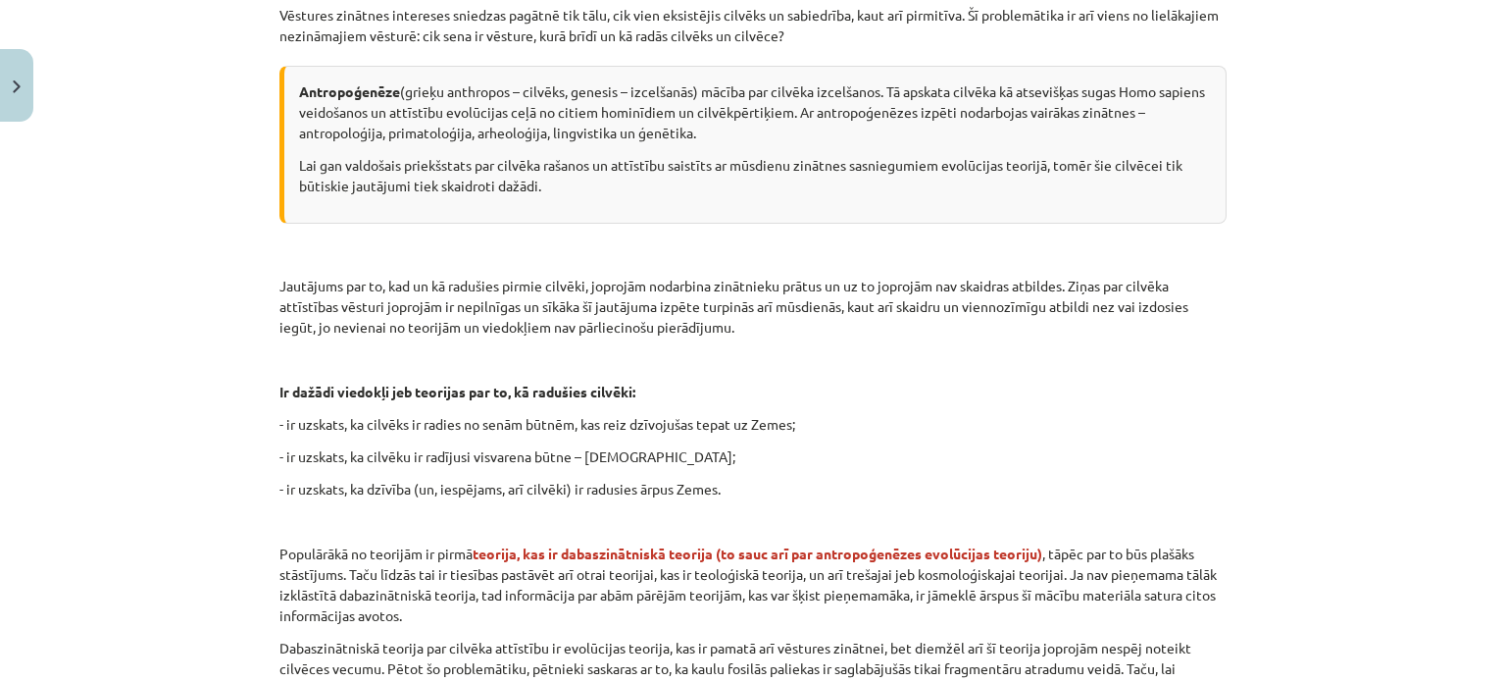
scroll to position [322, 0]
